Goal: Information Seeking & Learning: Learn about a topic

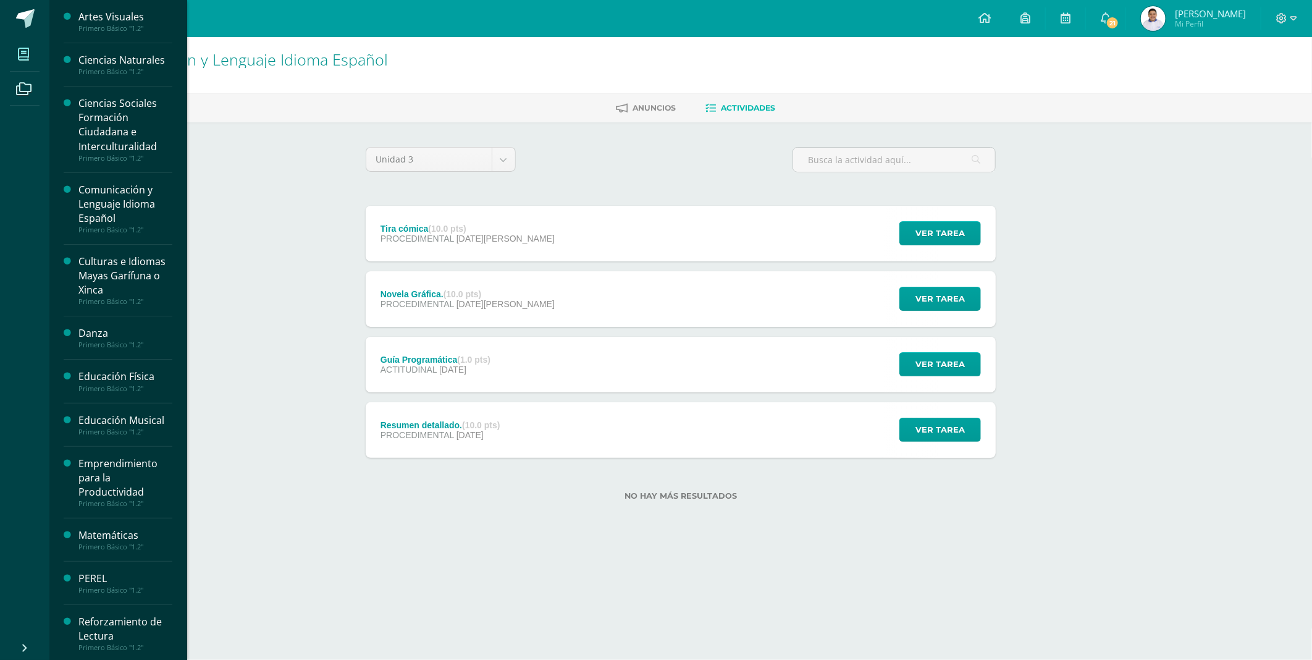
click at [25, 54] on icon at bounding box center [23, 54] width 11 height 12
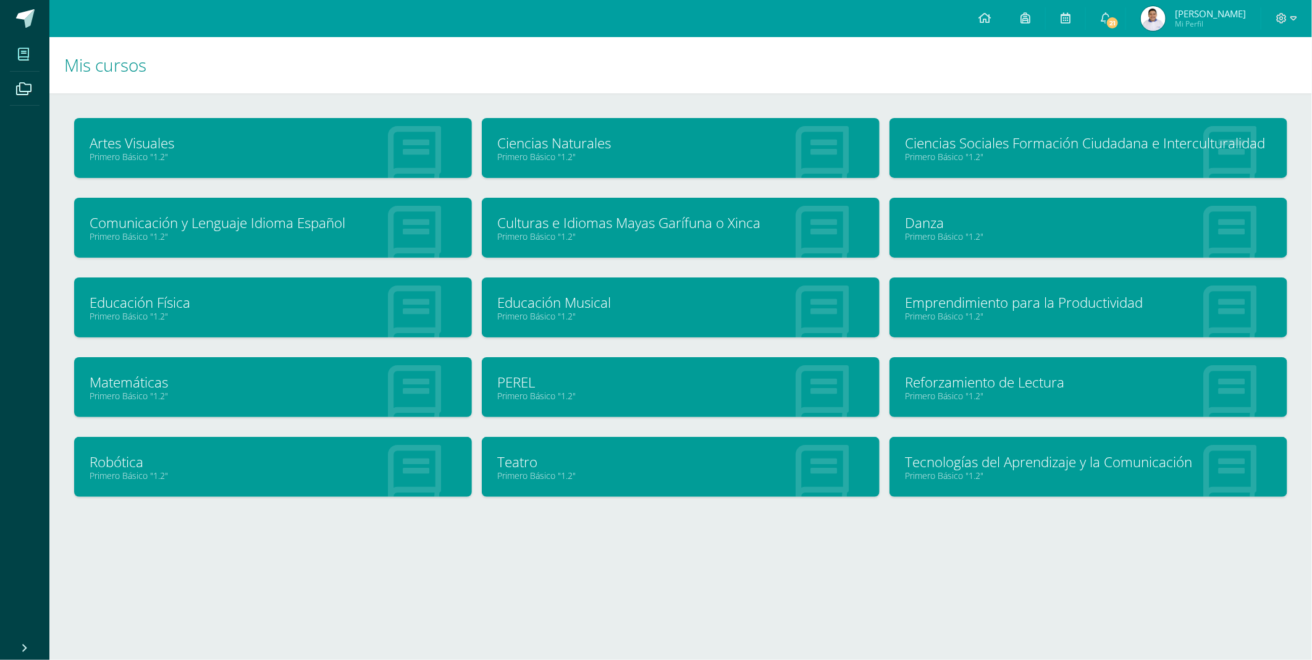
click at [303, 59] on h1 "Mis cursos" at bounding box center [680, 65] width 1233 height 56
click at [134, 386] on link "Matemáticas" at bounding box center [273, 381] width 367 height 19
click at [134, 387] on link "Matemáticas" at bounding box center [273, 381] width 367 height 19
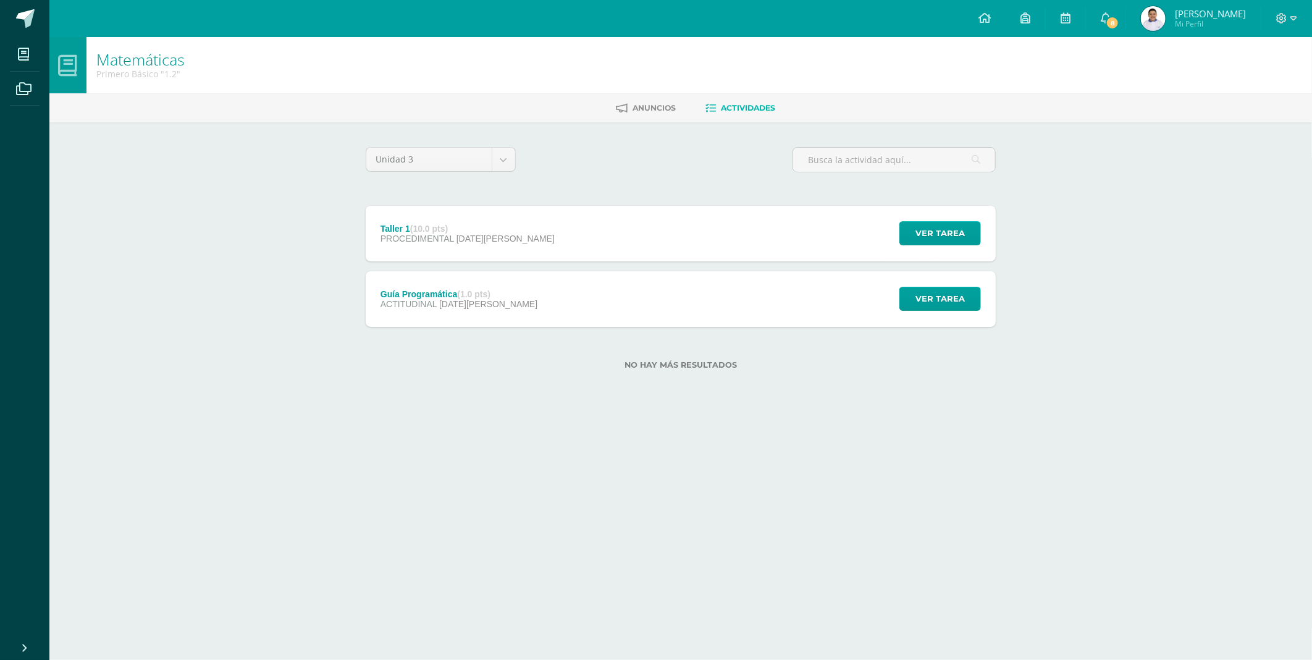
click at [767, 225] on div "Taller 1 (10.0 pts) PROCEDIMENTAL 13 de Agosto Ver tarea Taller 1 Matemáticas C…" at bounding box center [681, 234] width 630 height 56
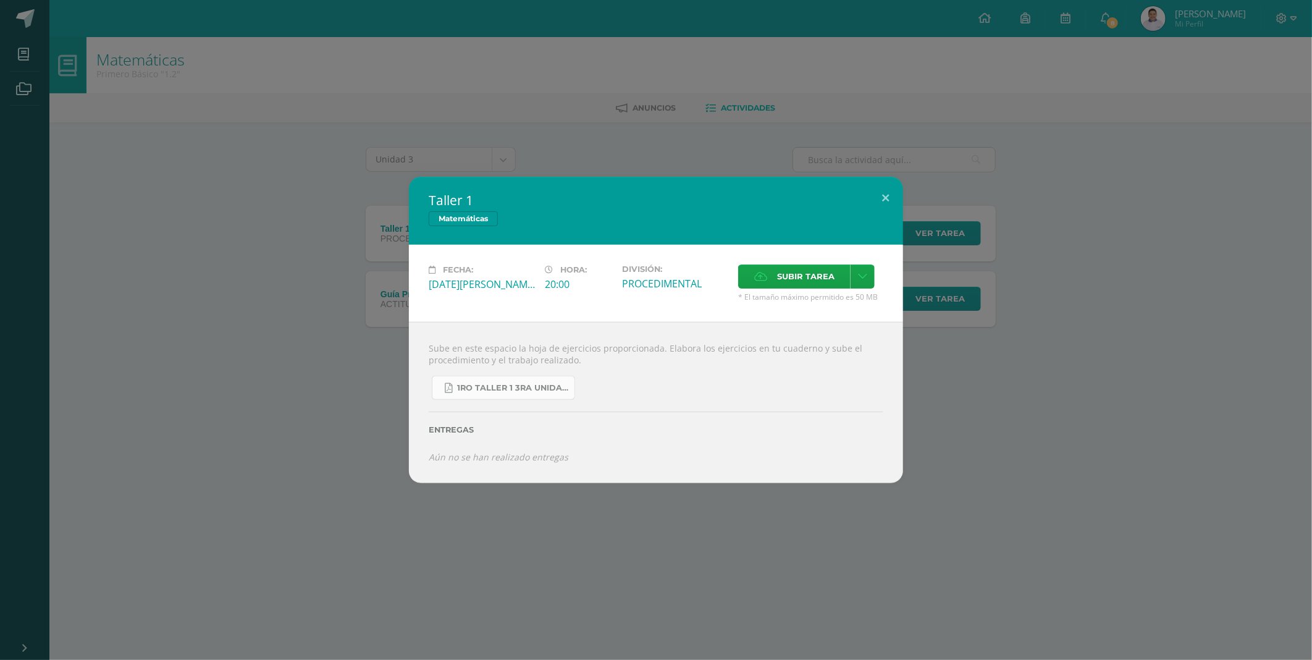
click at [499, 383] on span "1ro taller 1 3ra unidad.pdf" at bounding box center [512, 388] width 111 height 10
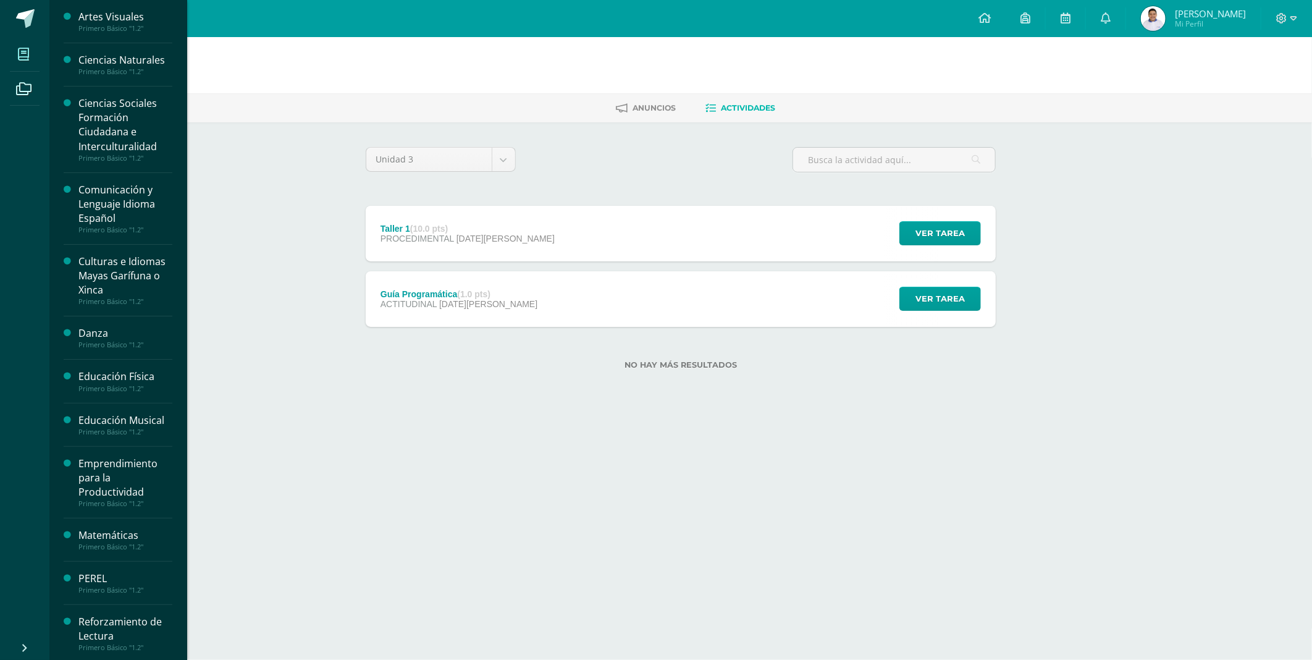
click at [25, 46] on span at bounding box center [24, 54] width 28 height 28
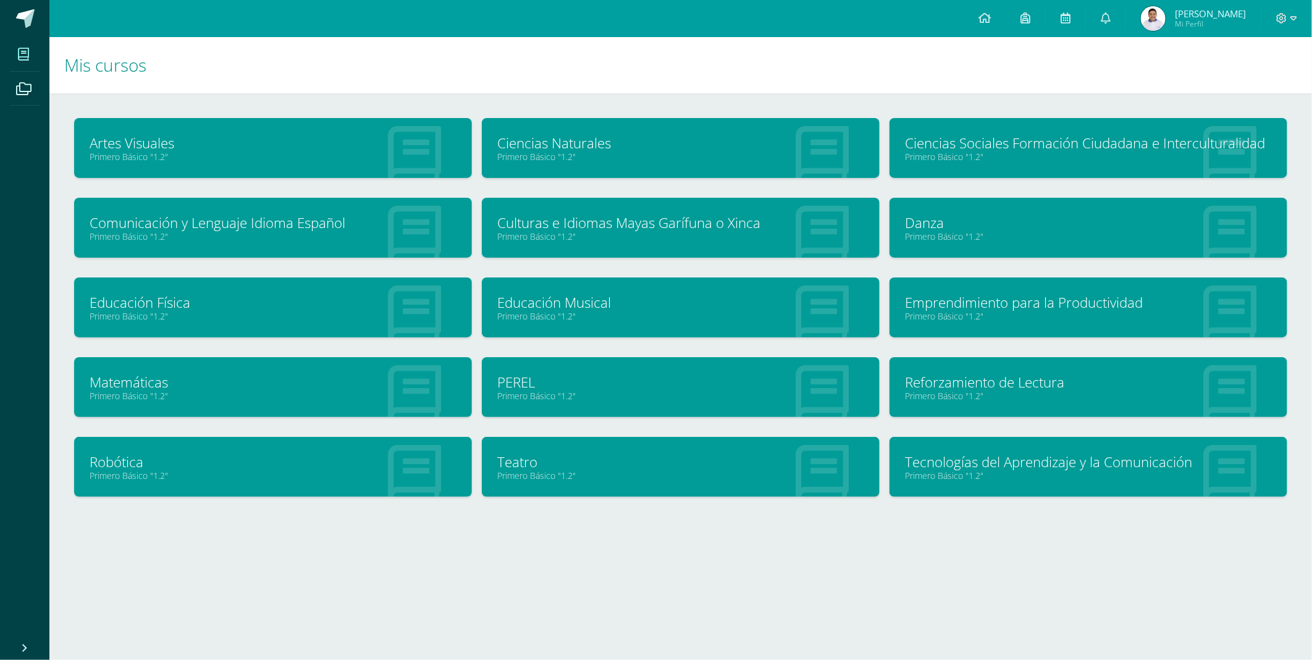
drag, startPoint x: 678, startPoint y: 145, endPoint x: 682, endPoint y: 137, distance: 8.6
click at [679, 143] on link "Ciencias Naturales" at bounding box center [680, 142] width 367 height 19
click at [682, 138] on link "Ciencias Naturales" at bounding box center [680, 142] width 367 height 19
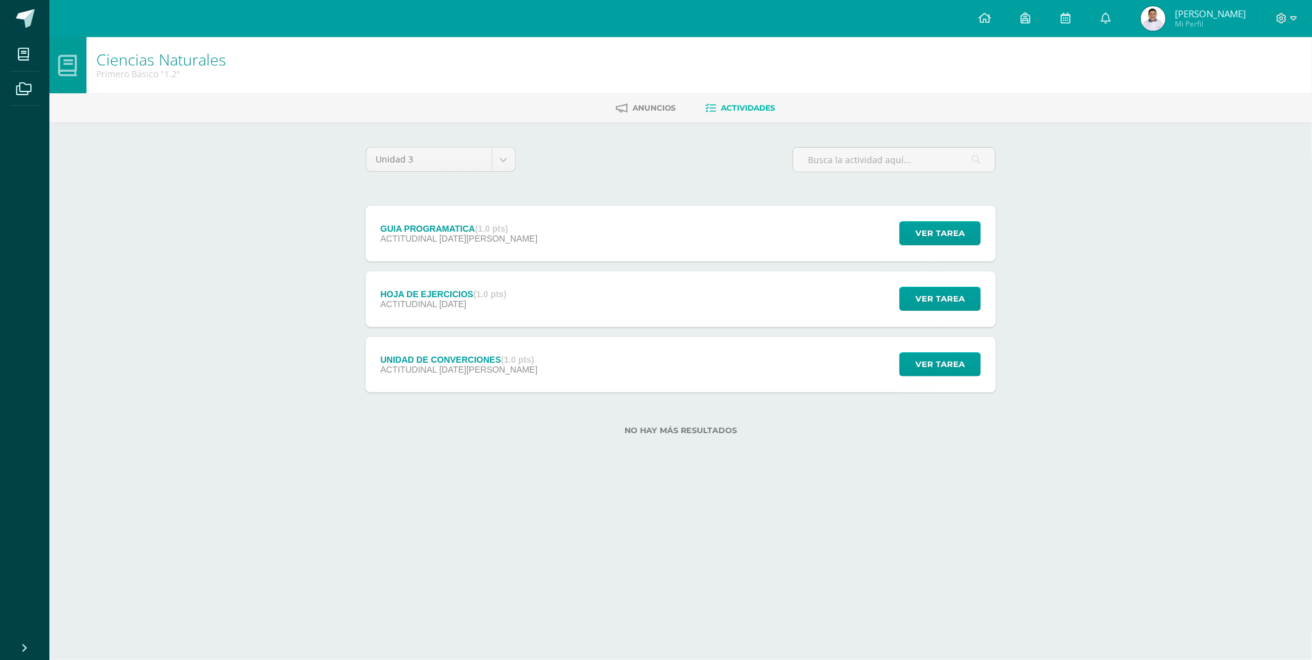
click at [613, 351] on div "UNIDAD DE CONVERCIONES (1.0 pts) ACTITUDINAL [DATE] Ver tarea UNIDAD DE CONVERC…" at bounding box center [681, 365] width 630 height 56
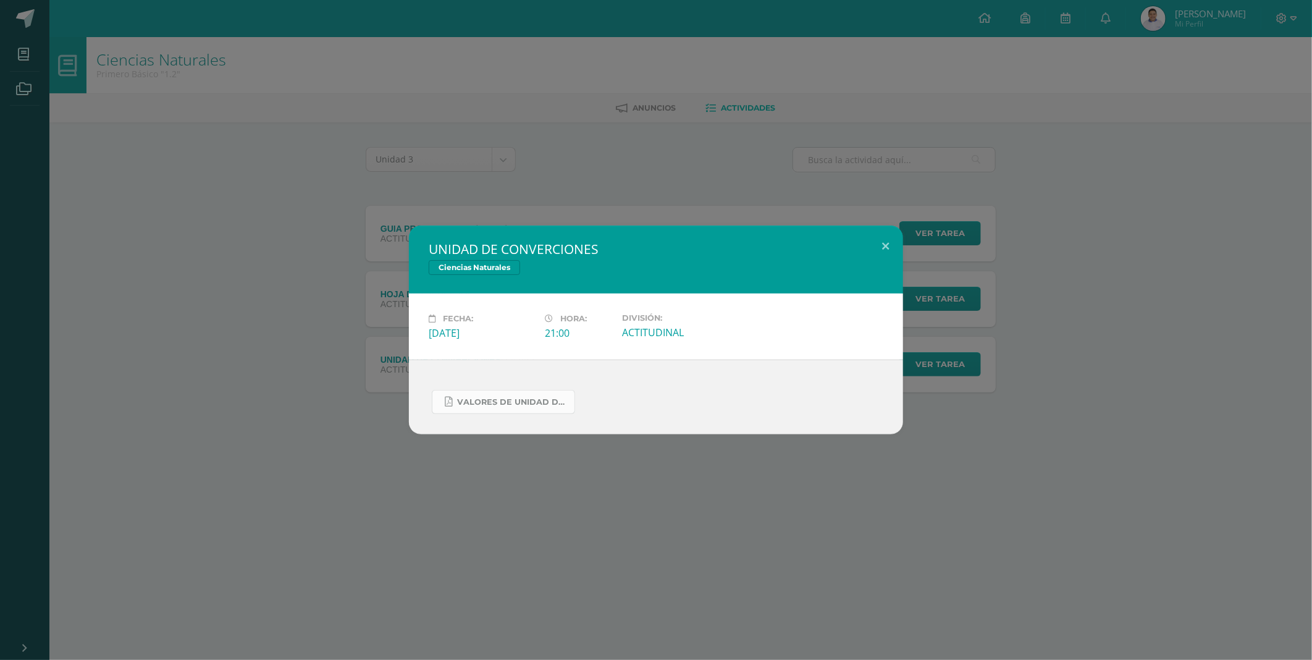
click at [526, 397] on span "VALORES DE UNIDAD DE CONVERSIONES.pdf" at bounding box center [512, 402] width 111 height 10
click at [889, 242] on button at bounding box center [885, 246] width 35 height 42
